Goal: Complete application form: Complete application form

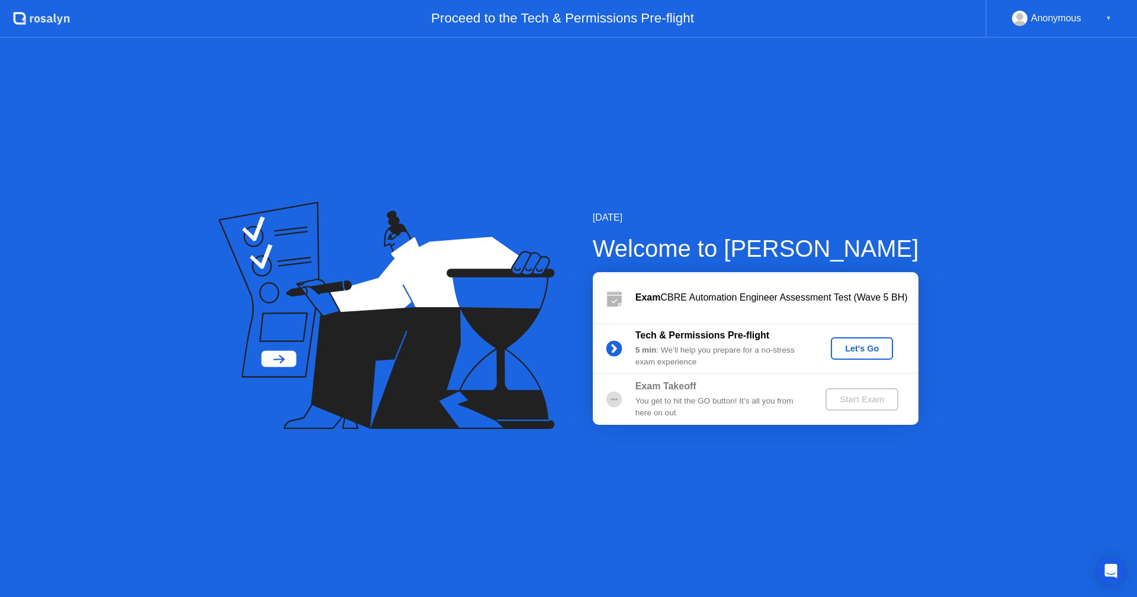
click at [874, 349] on div "Let's Go" at bounding box center [861, 348] width 53 height 9
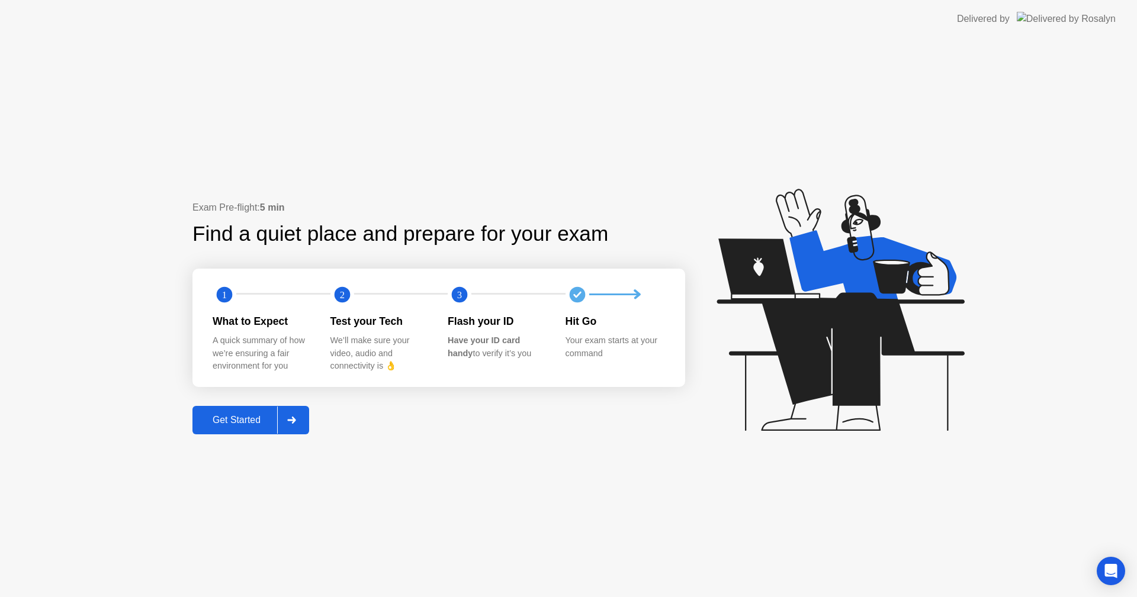
click at [247, 416] on div "Get Started" at bounding box center [236, 420] width 81 height 11
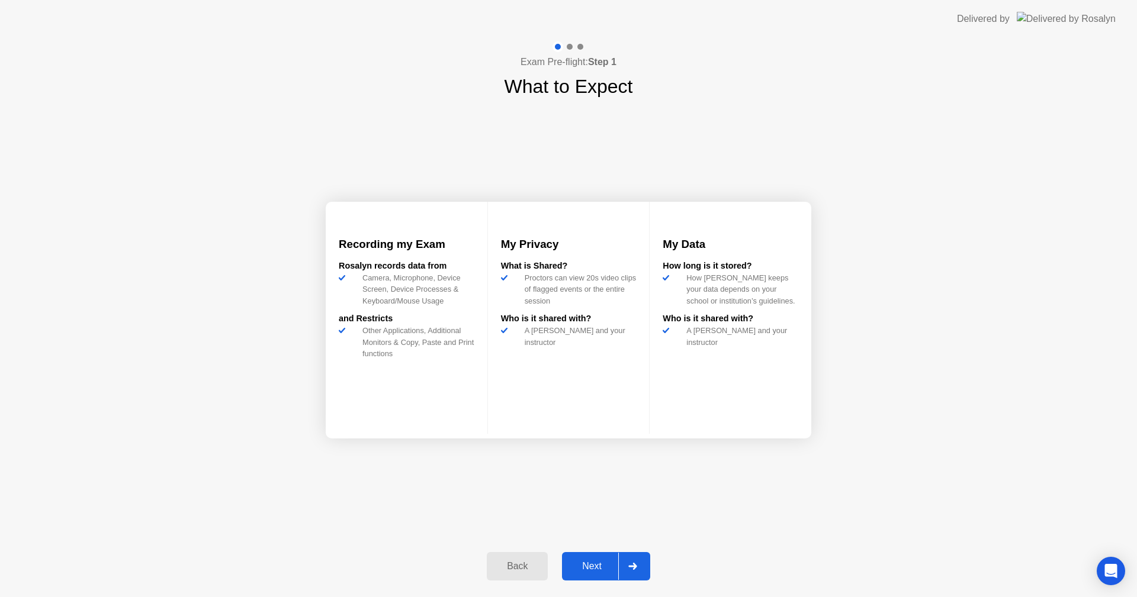
click at [605, 559] on button "Next" at bounding box center [606, 566] width 88 height 28
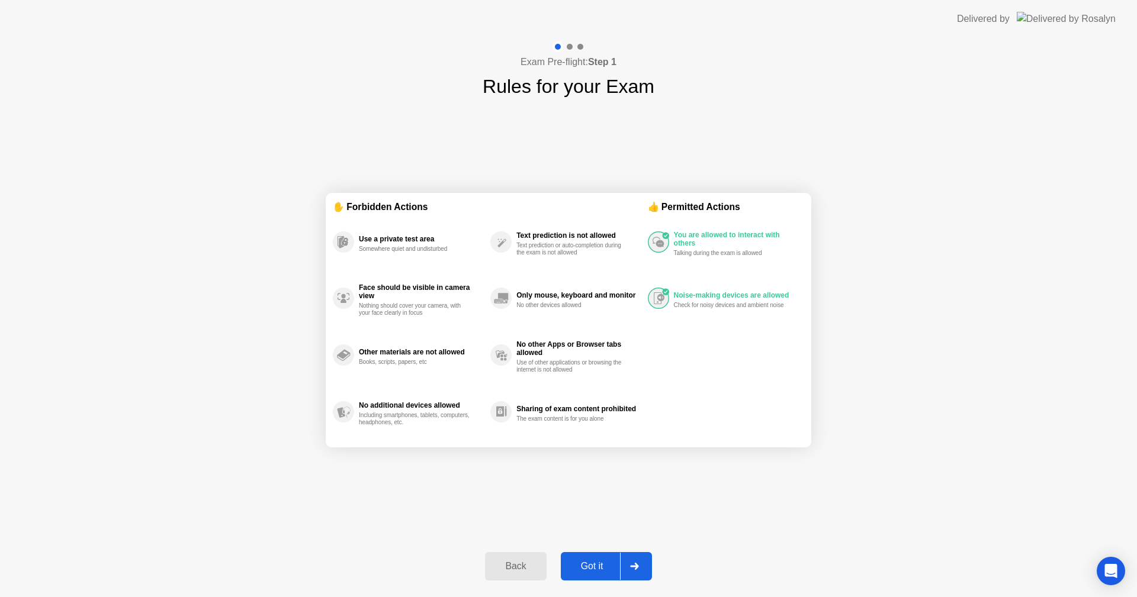
click at [599, 563] on div "Got it" at bounding box center [592, 566] width 56 height 11
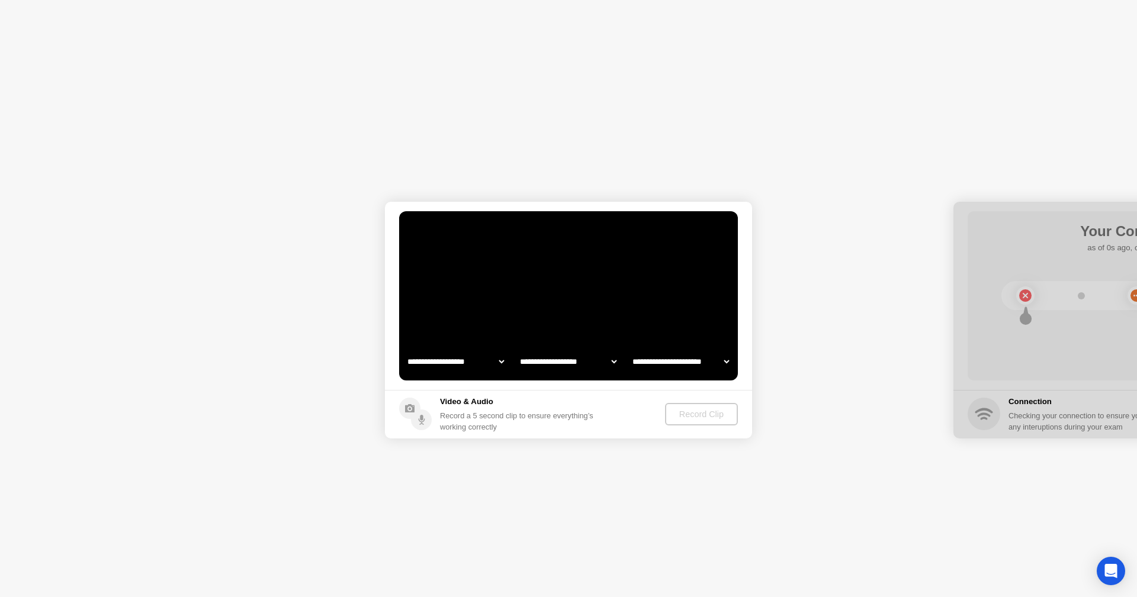
select select "**********"
select select "*******"
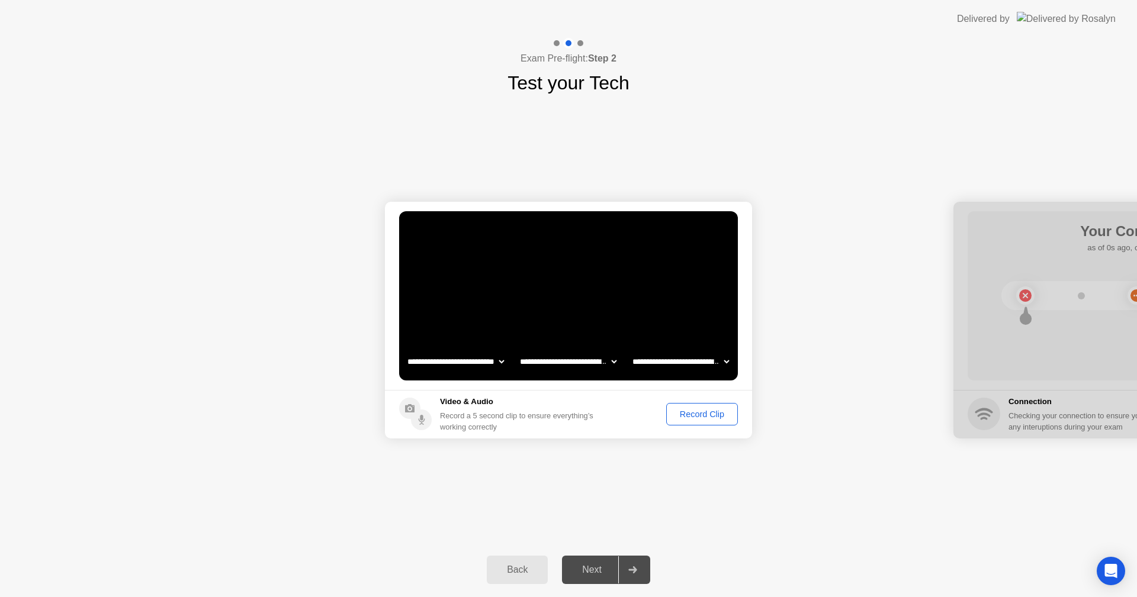
click at [686, 413] on div "Record Clip" at bounding box center [701, 414] width 63 height 9
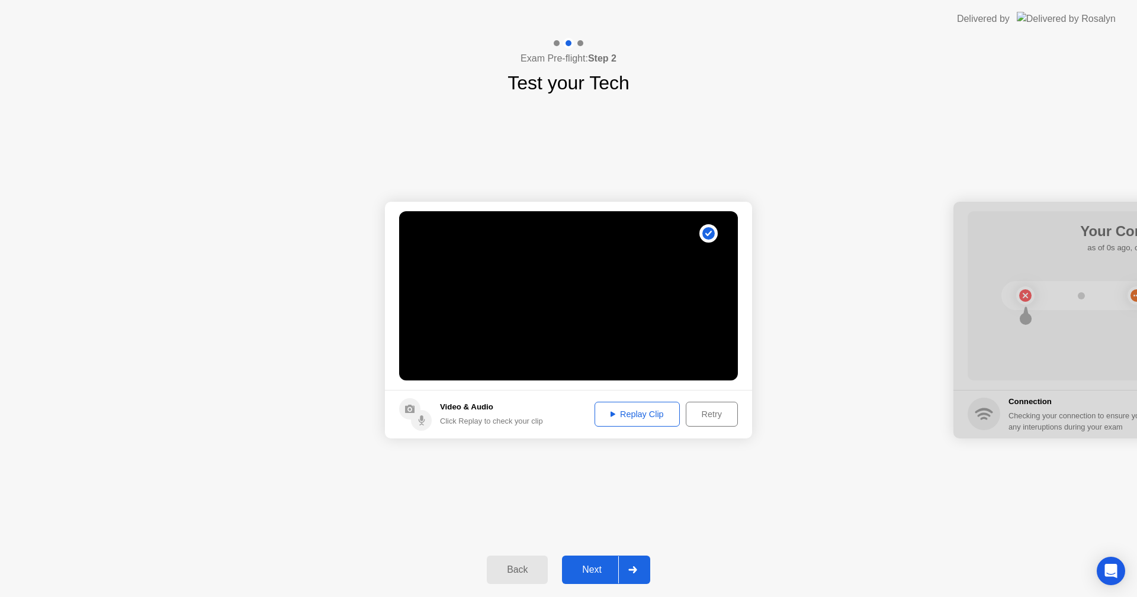
click at [635, 413] on div "Replay Clip" at bounding box center [636, 414] width 77 height 9
click at [603, 571] on div "Next" at bounding box center [591, 570] width 53 height 11
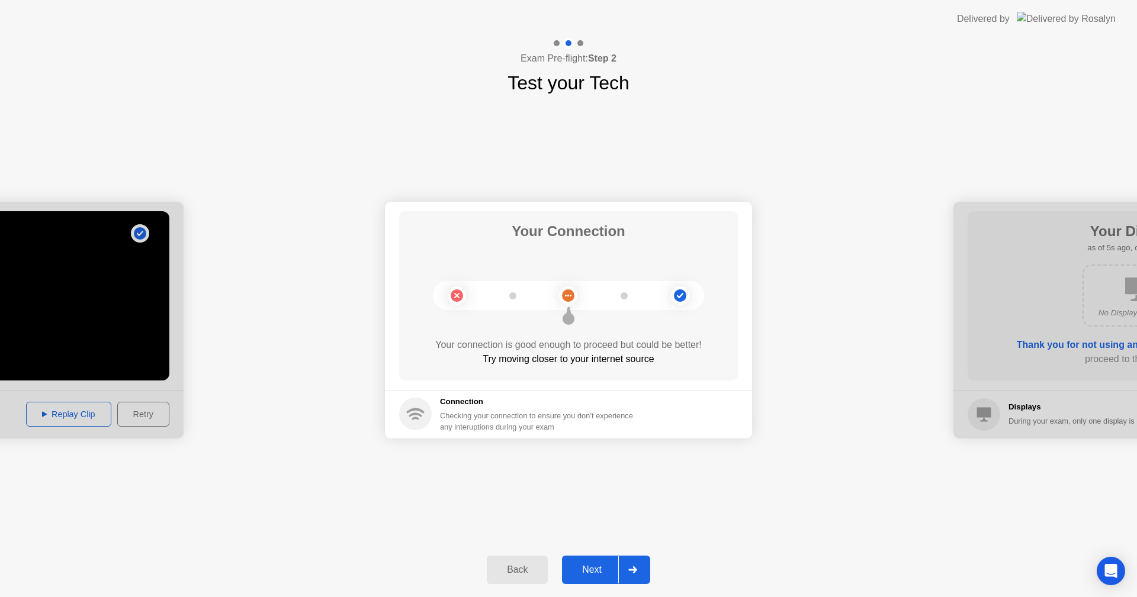
click at [586, 577] on button "Next" at bounding box center [606, 570] width 88 height 28
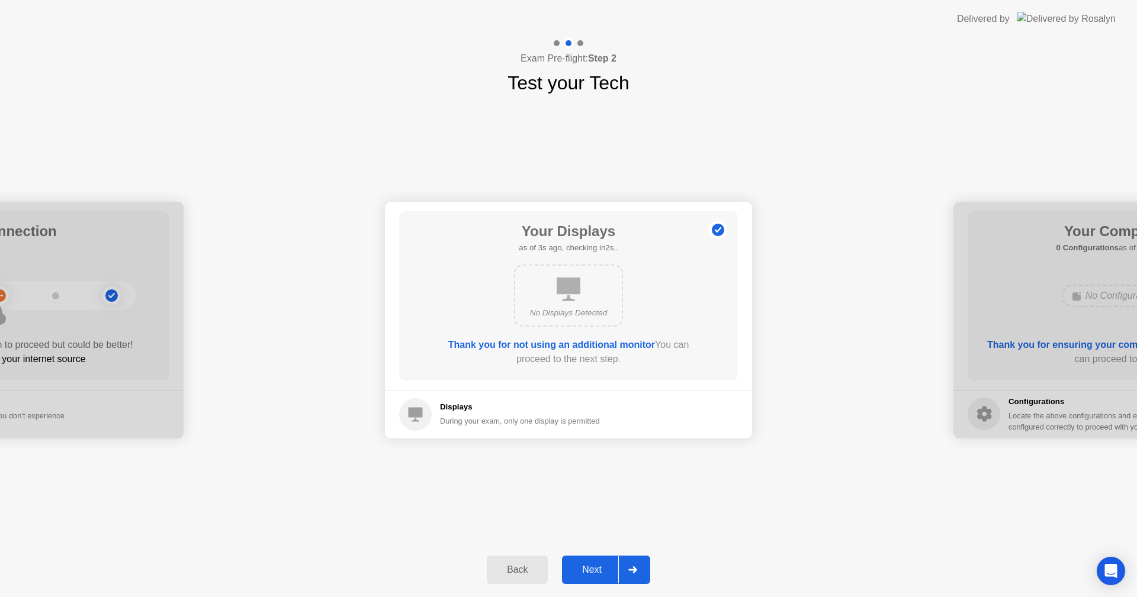
click at [594, 561] on button "Next" at bounding box center [606, 570] width 88 height 28
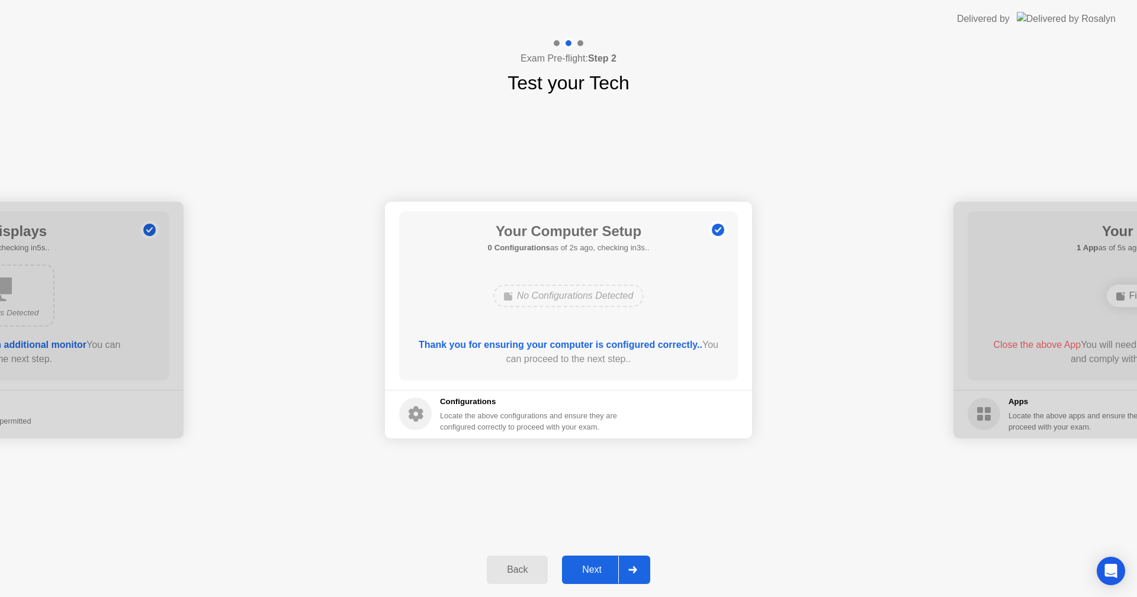
click at [591, 565] on div "Next" at bounding box center [591, 570] width 53 height 11
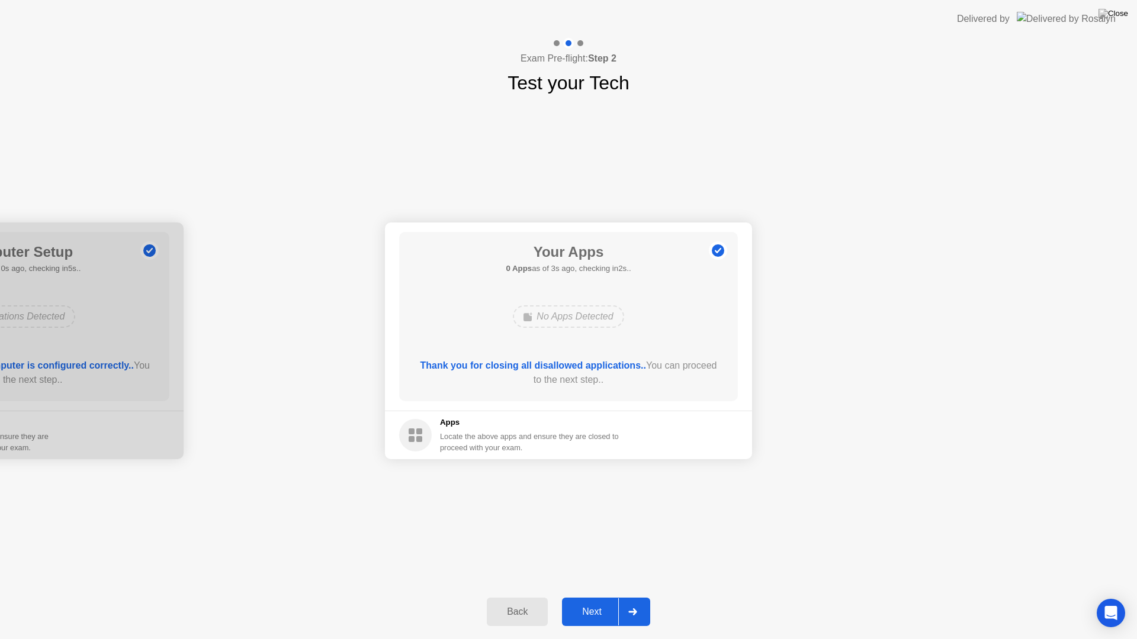
click at [597, 597] on div "Next" at bounding box center [591, 612] width 53 height 11
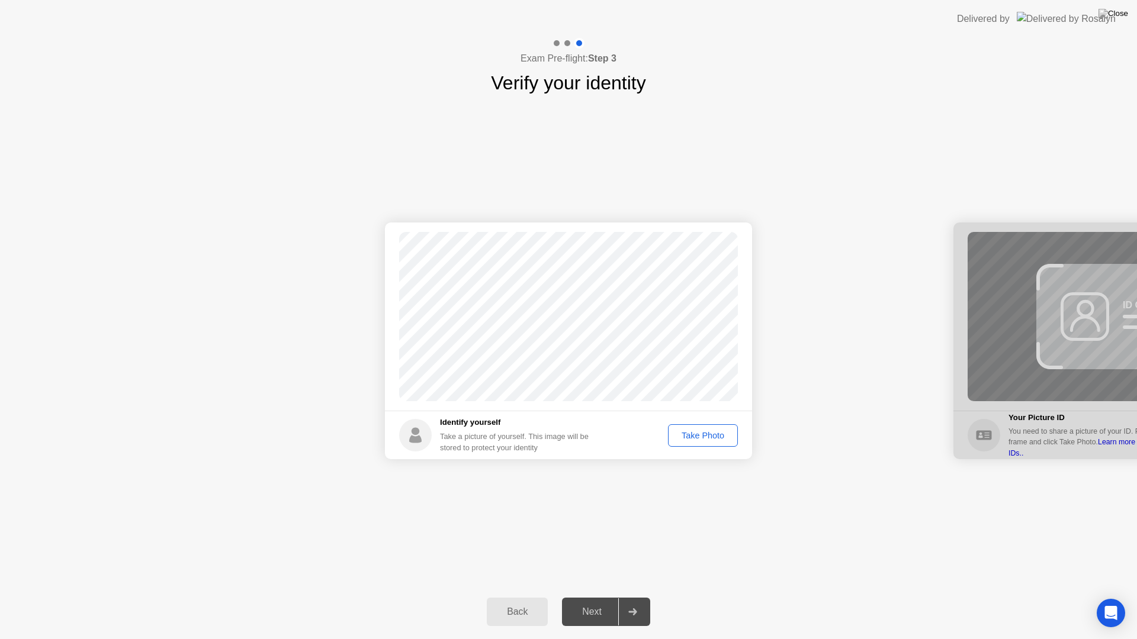
click at [730, 433] on div "Take Photo" at bounding box center [703, 435] width 62 height 9
click at [594, 597] on div "Next" at bounding box center [591, 612] width 53 height 11
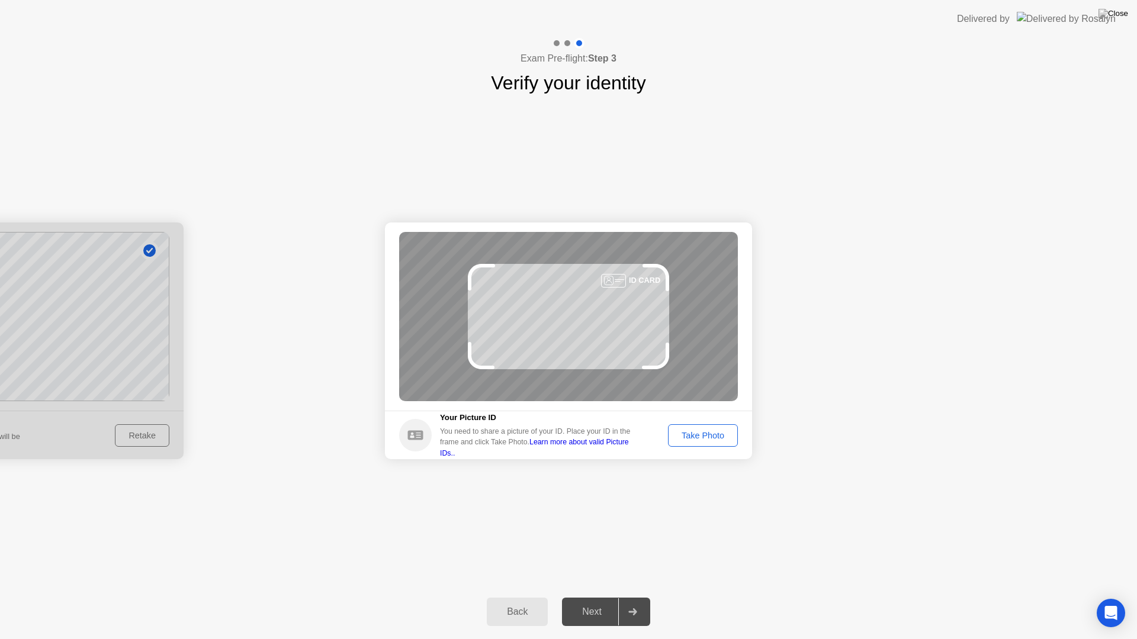
click at [693, 436] on div "Take Photo" at bounding box center [703, 435] width 62 height 9
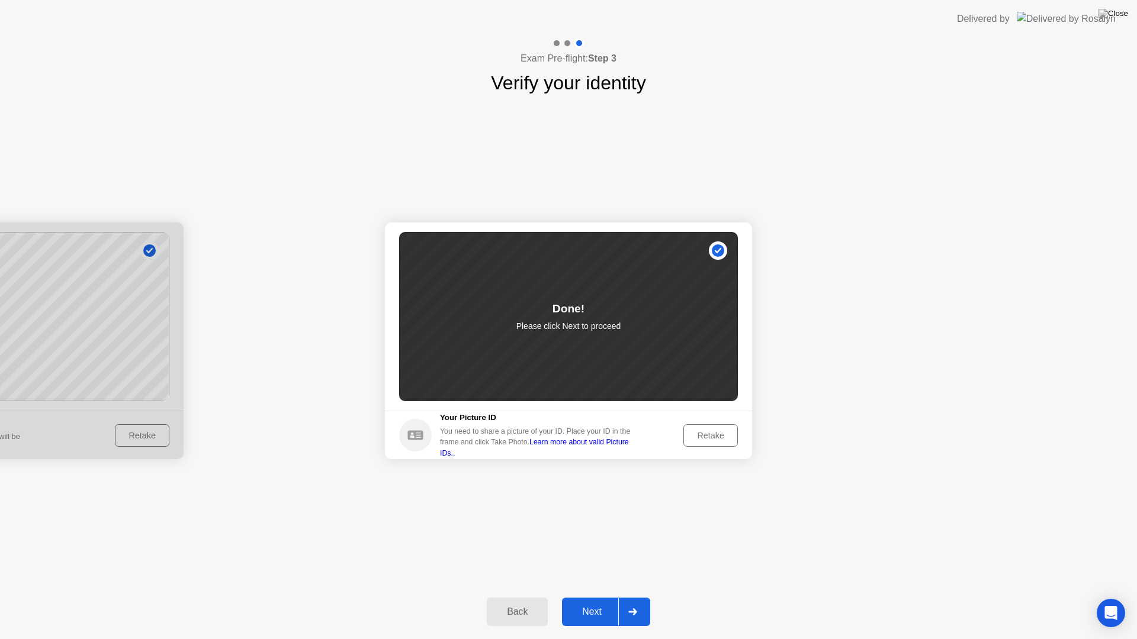
click at [589, 597] on div "Next" at bounding box center [591, 612] width 53 height 11
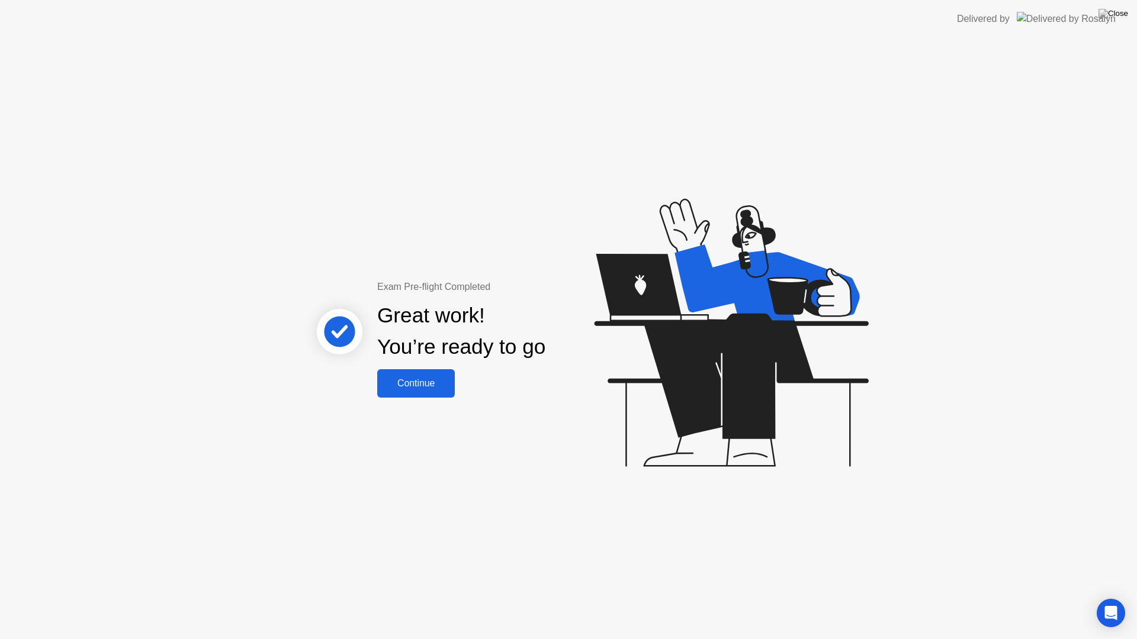
click at [425, 375] on button "Continue" at bounding box center [416, 383] width 78 height 28
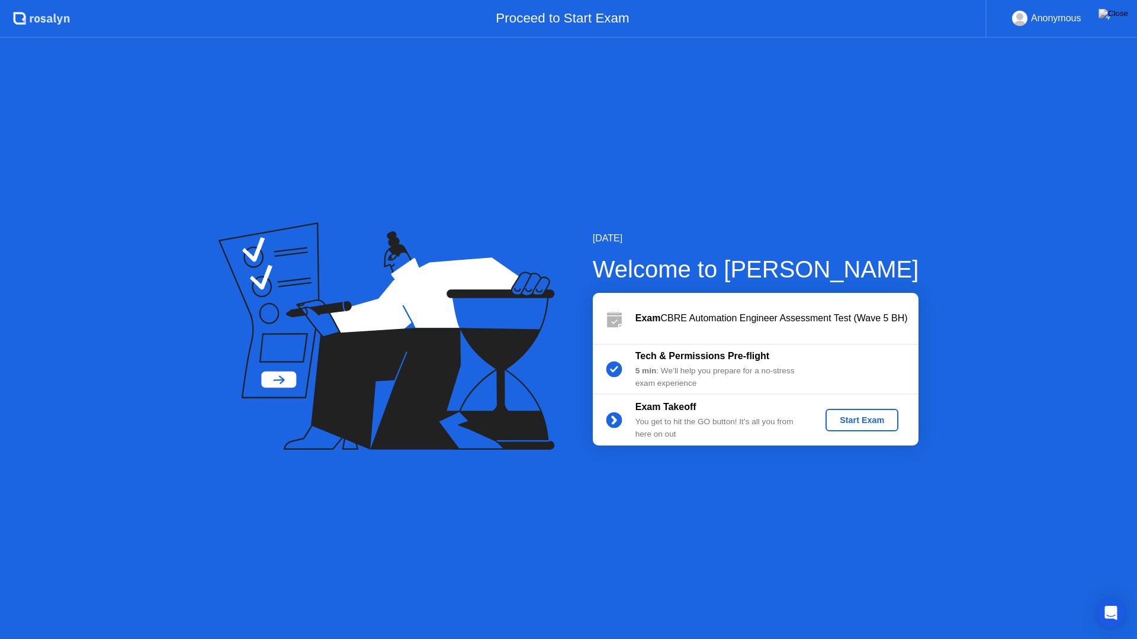
click at [848, 423] on div "Start Exam" at bounding box center [861, 420] width 63 height 9
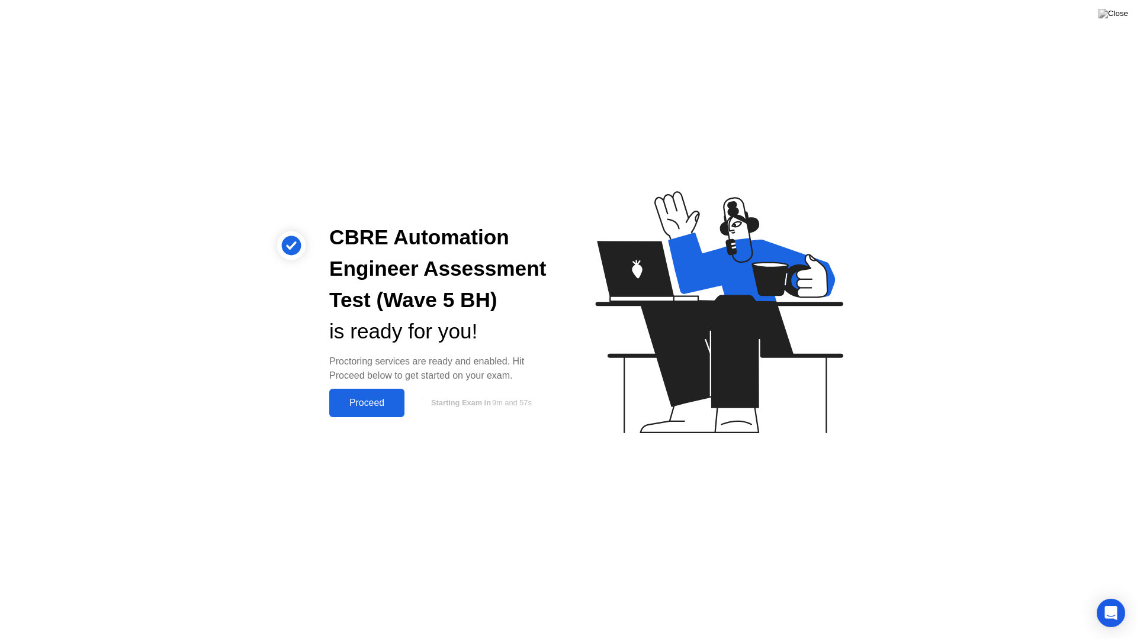
click at [365, 395] on button "Proceed" at bounding box center [366, 403] width 75 height 28
